Goal: Transaction & Acquisition: Purchase product/service

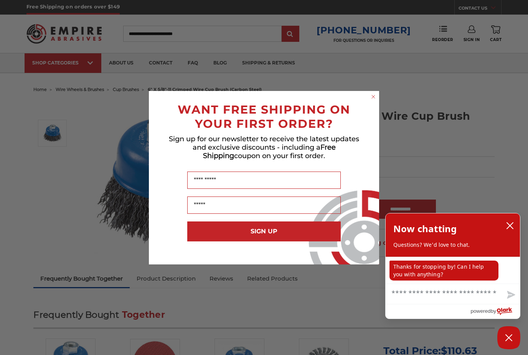
click at [374, 99] on circle "Close dialog" at bounding box center [373, 96] width 7 height 7
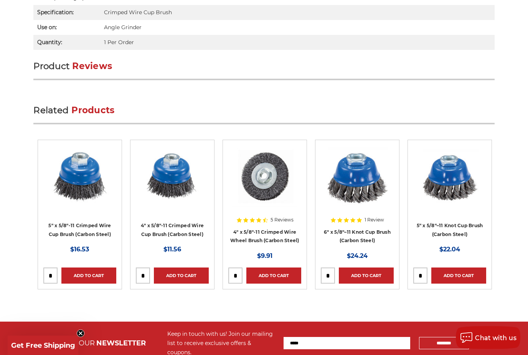
scroll to position [703, 0]
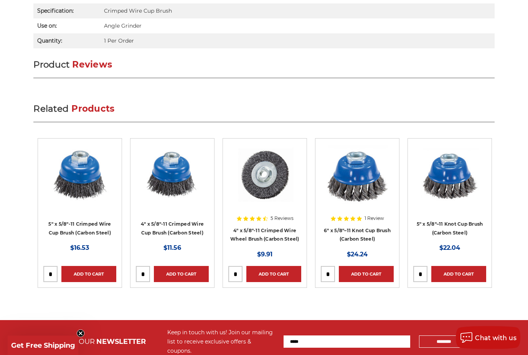
click at [46, 256] on article "5" x 5/8"-11 Crimped Wire Cup Brush (Carbon Steel) MSRP: Was: Now: $16.53 Add t…" at bounding box center [80, 214] width 84 height 150
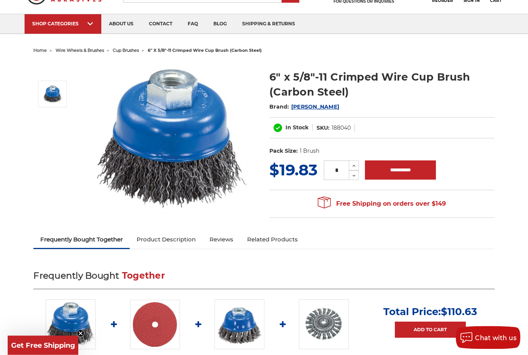
scroll to position [0, 0]
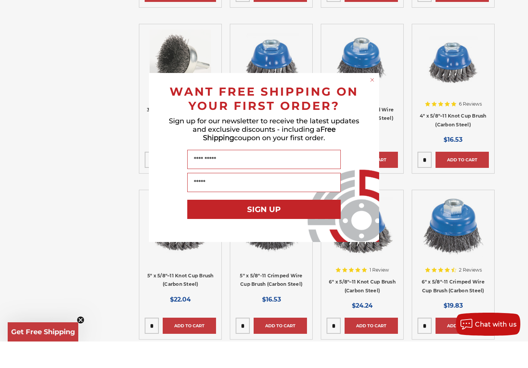
scroll to position [452, 0]
click at [373, 103] on circle "Close dialog" at bounding box center [372, 106] width 7 height 7
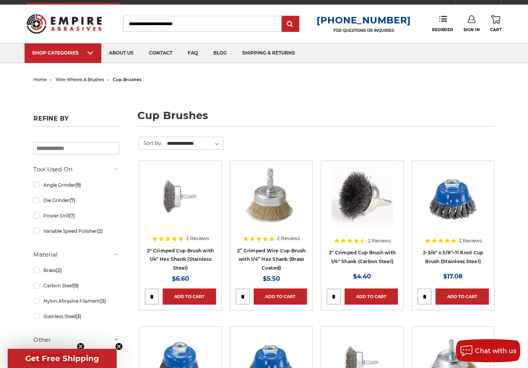
scroll to position [0, 0]
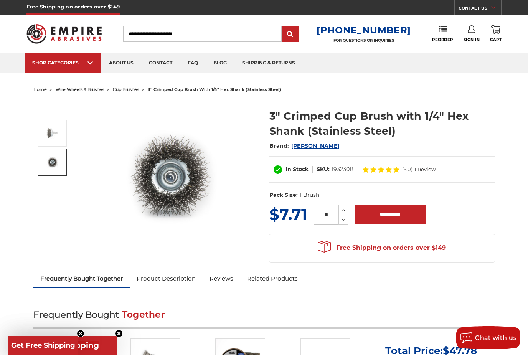
click at [50, 167] on img at bounding box center [52, 162] width 19 height 19
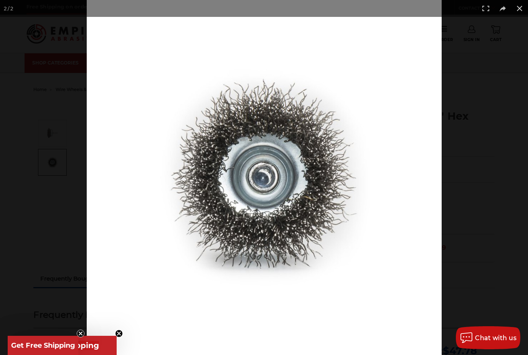
click at [519, 12] on button at bounding box center [519, 8] width 17 height 17
